Goal: Navigation & Orientation: Find specific page/section

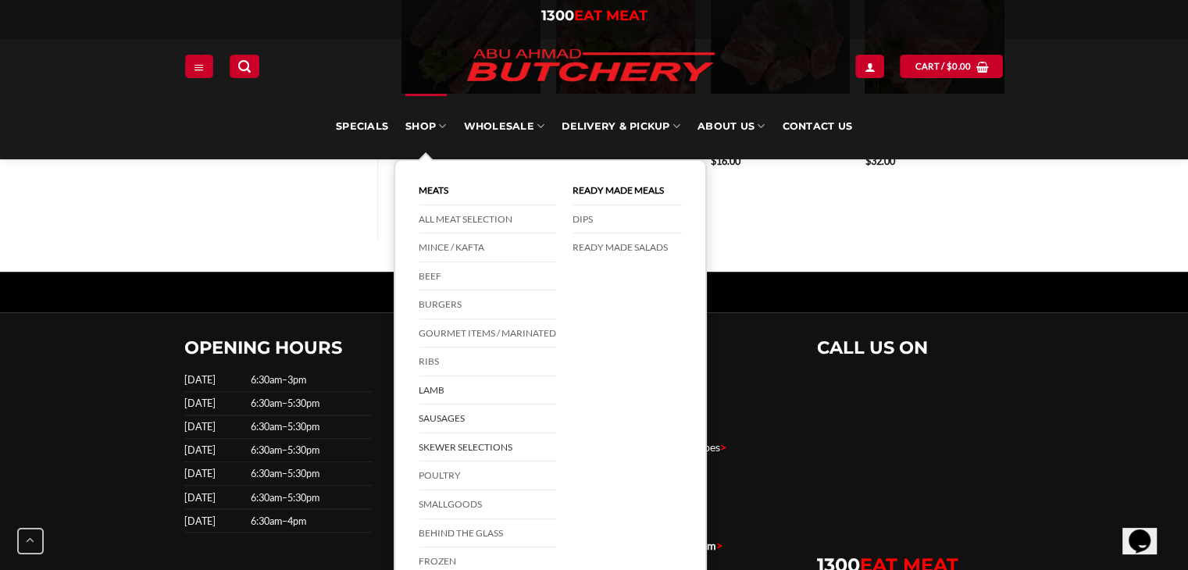
scroll to position [1172, 0]
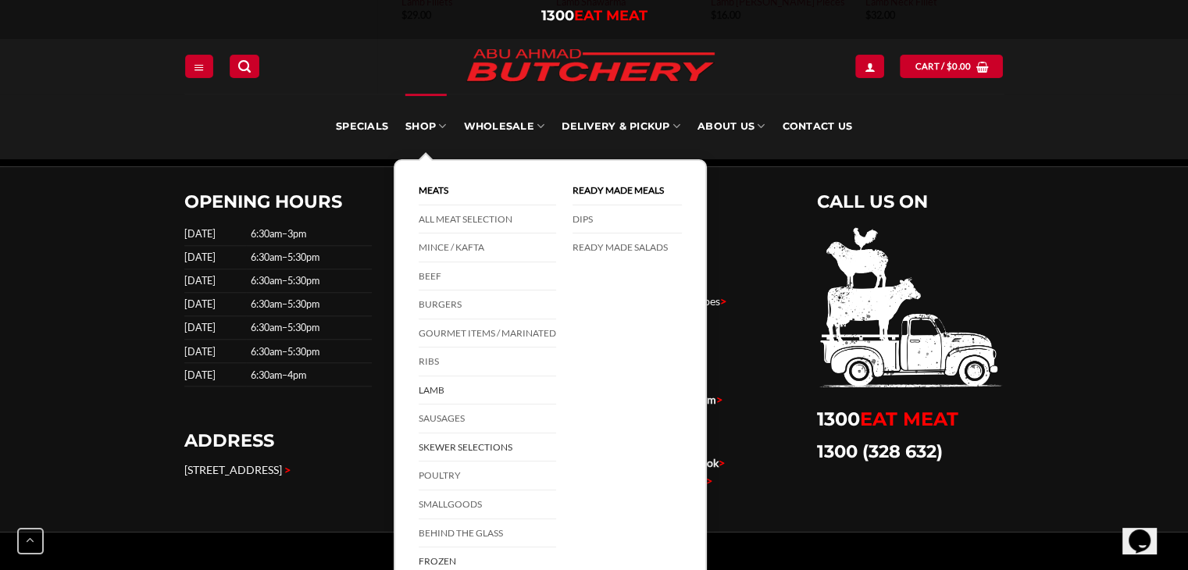
click at [451, 557] on link "Frozen" at bounding box center [488, 562] width 138 height 28
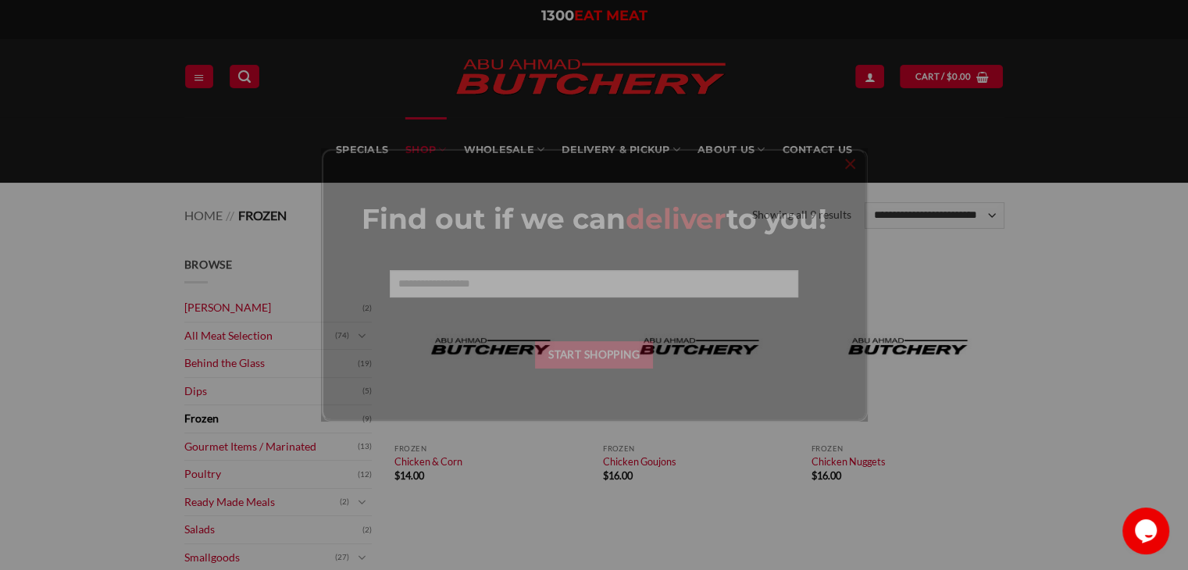
scroll to position [156, 0]
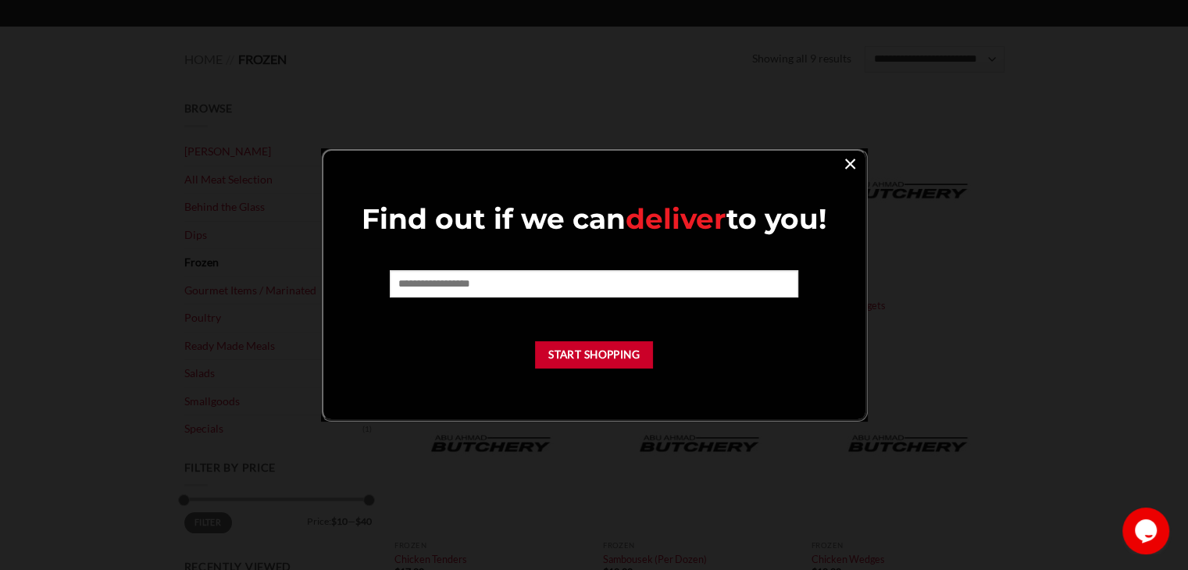
click at [843, 163] on link "×" at bounding box center [850, 162] width 23 height 21
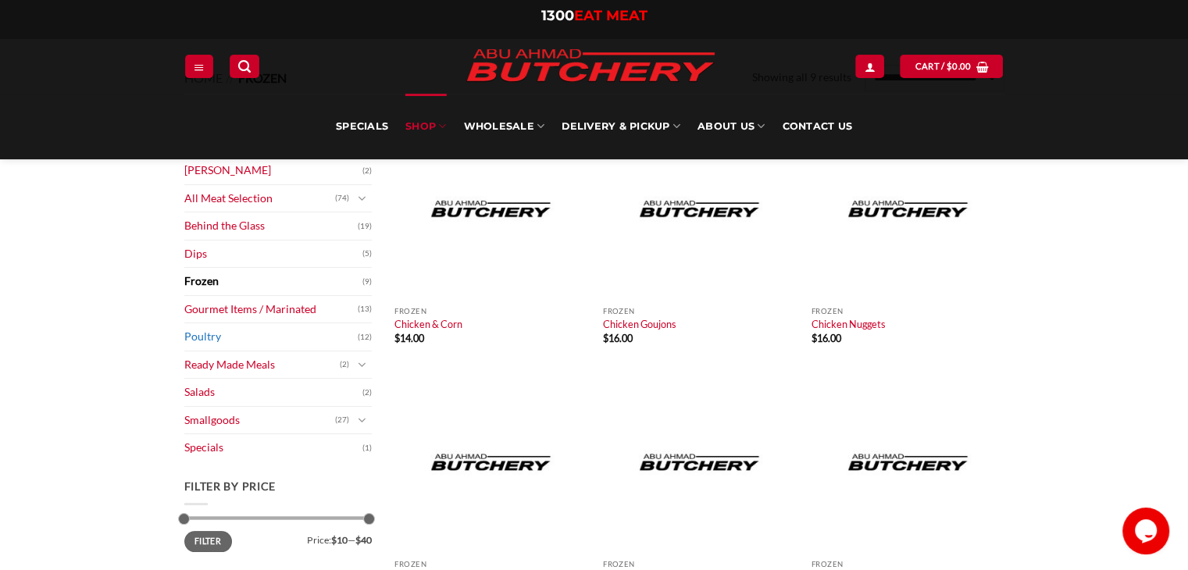
scroll to position [234, 0]
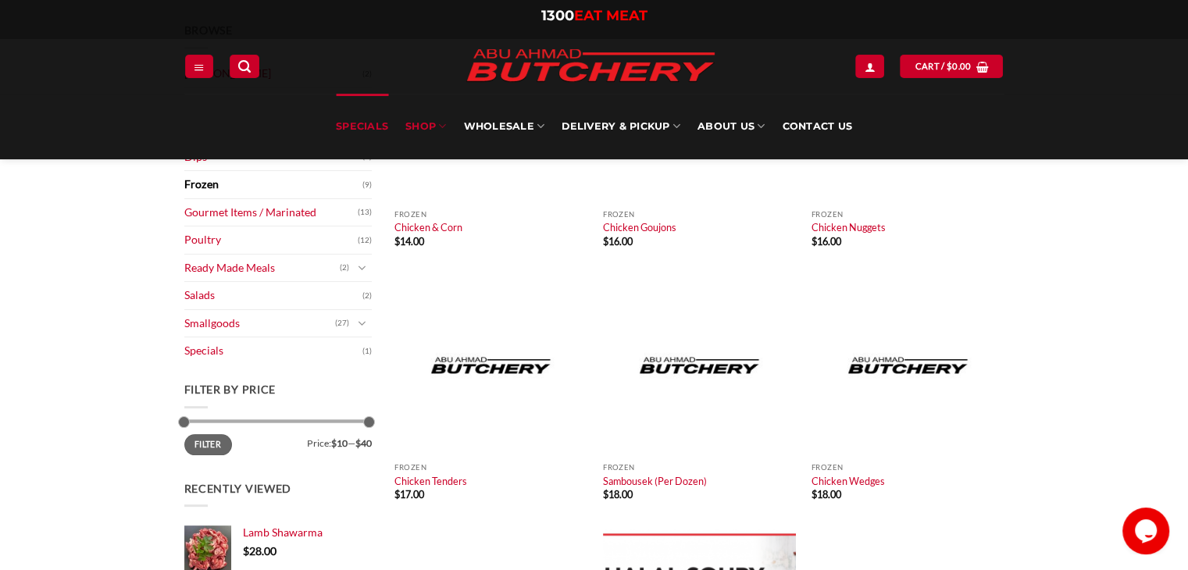
click at [374, 129] on link "Specials" at bounding box center [362, 127] width 52 height 66
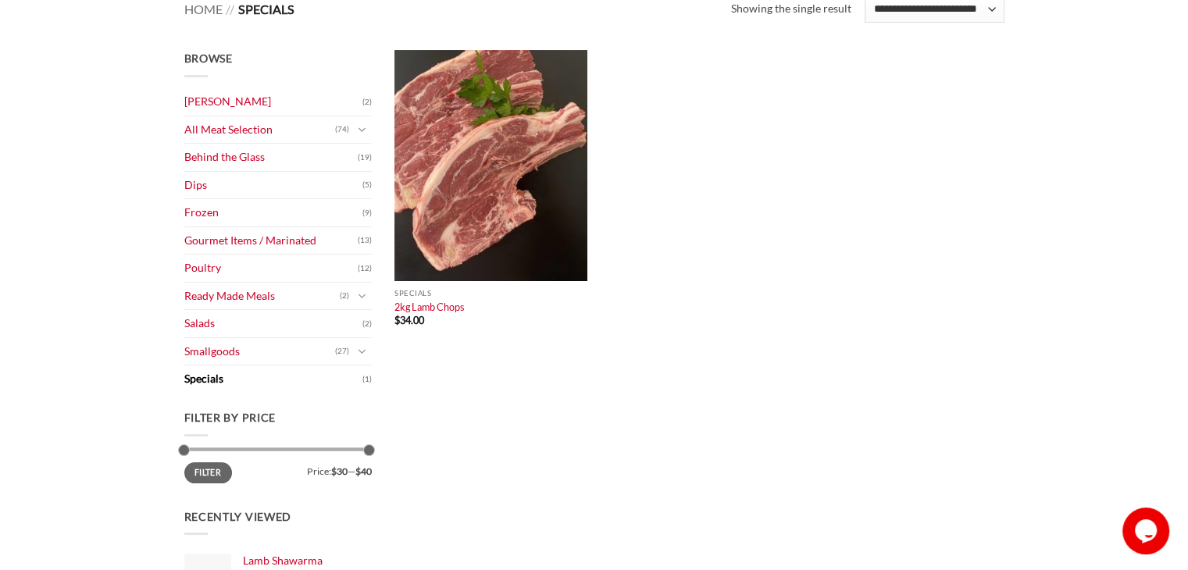
scroll to position [234, 0]
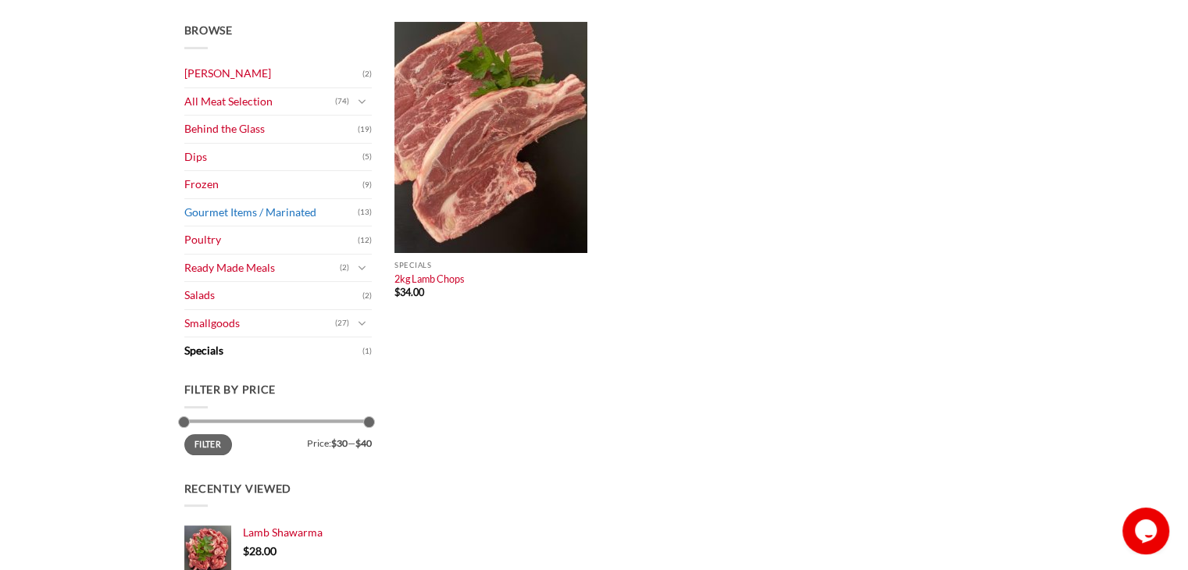
click at [213, 209] on link "Gourmet Items / Marinated" at bounding box center [270, 212] width 173 height 27
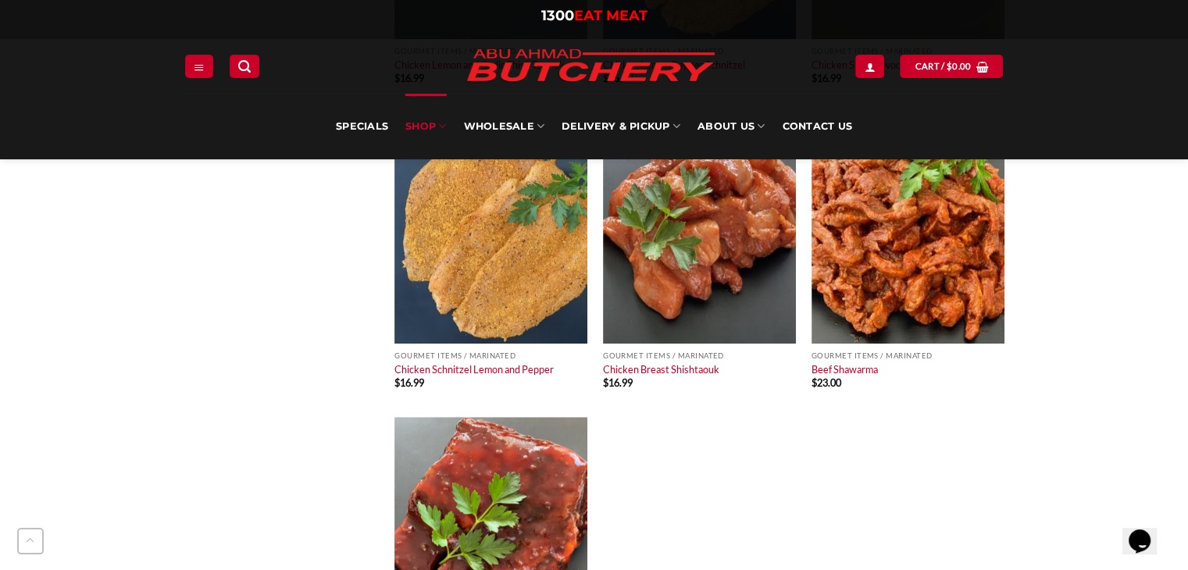
scroll to position [1250, 0]
